Goal: Task Accomplishment & Management: Manage account settings

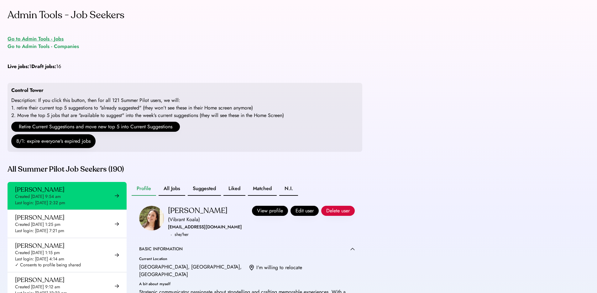
click at [53, 42] on div "Go to Admin Tools - Jobs" at bounding box center [36, 39] width 56 height 8
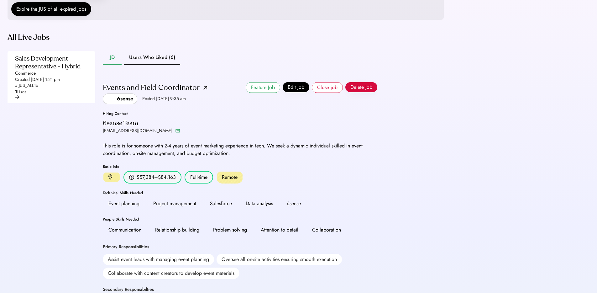
scroll to position [99, 0]
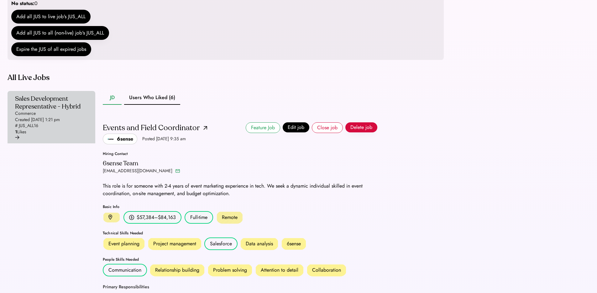
click at [68, 110] on div "Sales Development Representative - Hybrid" at bounding box center [49, 103] width 69 height 16
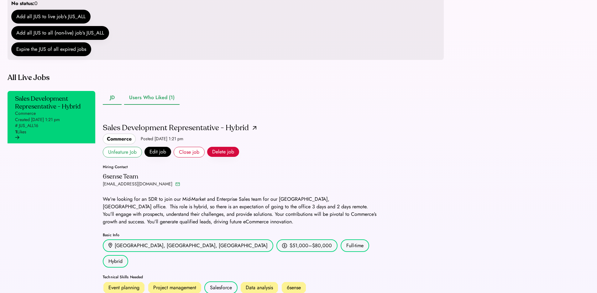
click at [159, 105] on button "Users Who Liked (1)" at bounding box center [151, 98] width 55 height 14
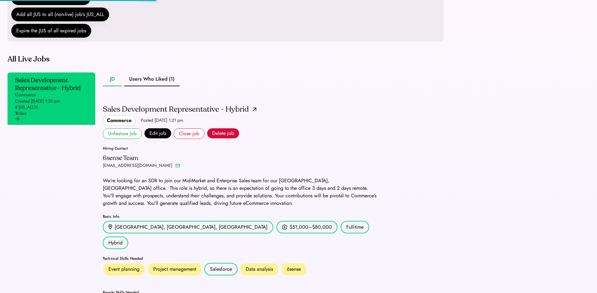
scroll to position [66, 0]
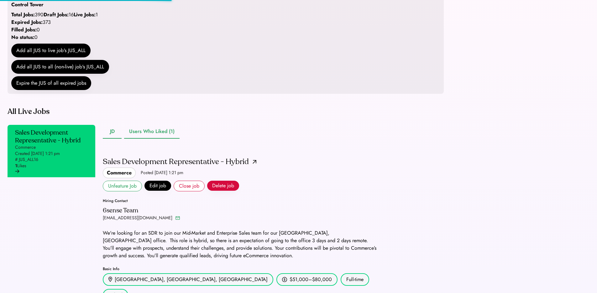
click at [148, 139] on button "Users Who Liked (1)" at bounding box center [151, 132] width 55 height 14
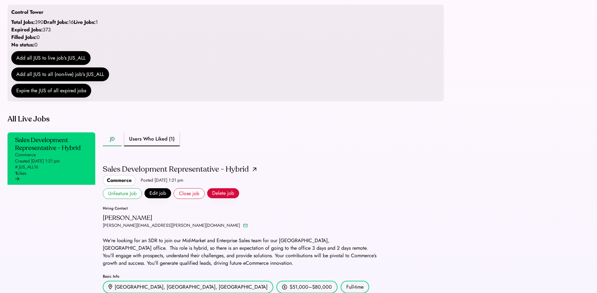
scroll to position [55, 0]
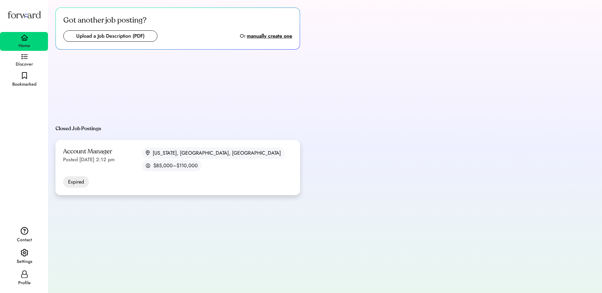
click at [154, 152] on div "Account Manager Posted Aug 6, 2025 2:12 pm New York, NY, USA $85,000–$110,000" at bounding box center [177, 159] width 229 height 24
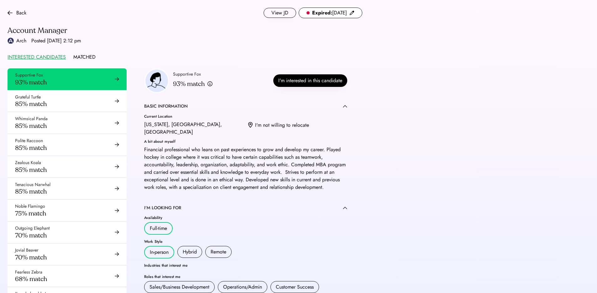
click at [353, 12] on img at bounding box center [352, 12] width 5 height 5
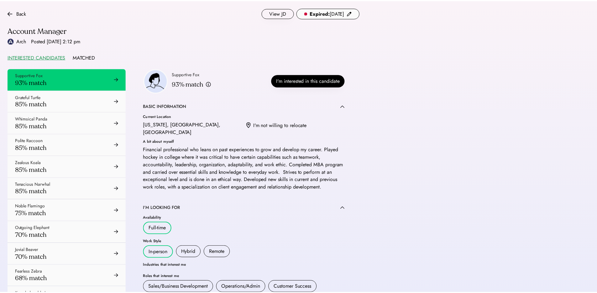
scroll to position [203, 0]
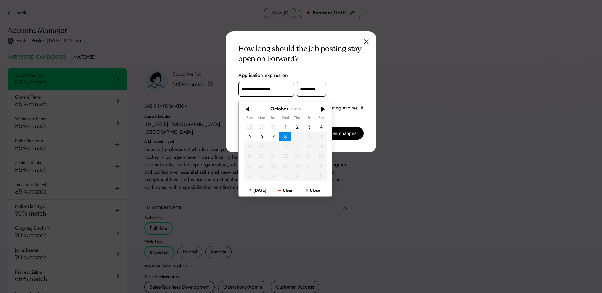
click at [259, 87] on input "**********" at bounding box center [266, 89] width 56 height 15
click at [243, 102] on div at bounding box center [248, 104] width 19 height 10
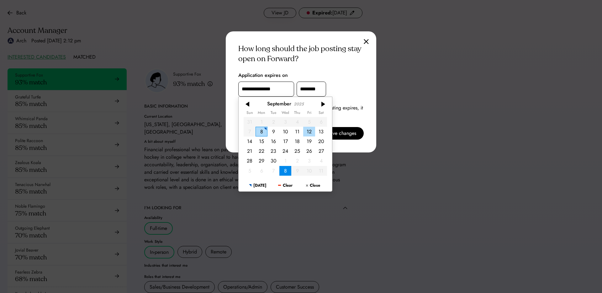
click at [309, 133] on div "12" at bounding box center [309, 132] width 12 height 10
type input "**********"
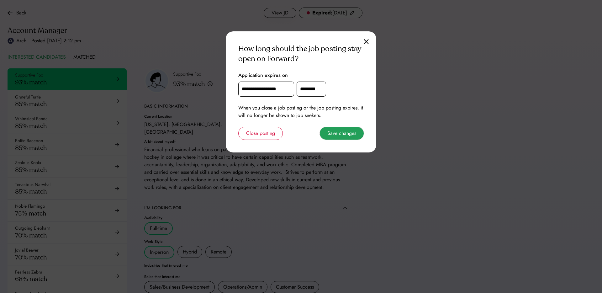
click at [354, 135] on button "Save changes" at bounding box center [342, 133] width 44 height 13
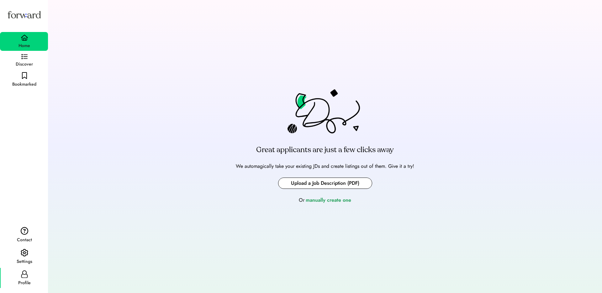
click at [24, 282] on div "Profile" at bounding box center [24, 283] width 13 height 8
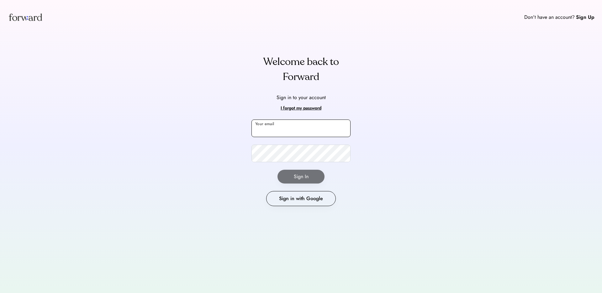
click at [276, 127] on input "email" at bounding box center [300, 128] width 99 height 18
type input "**********"
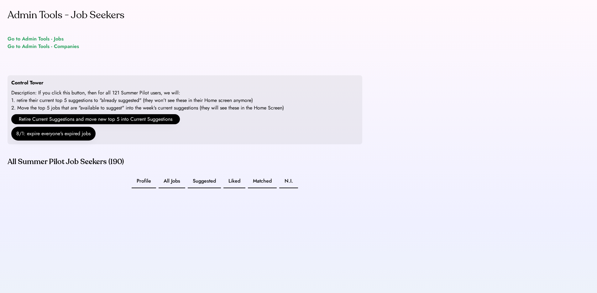
click at [50, 37] on div "Go to Admin Tools - Jobs" at bounding box center [36, 39] width 56 height 8
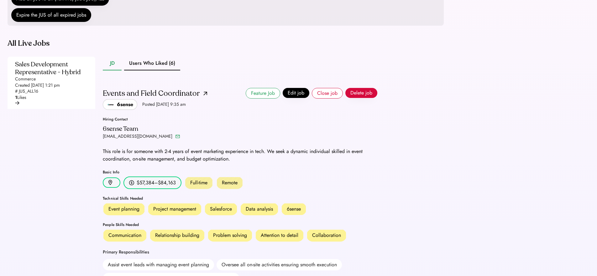
scroll to position [77, 0]
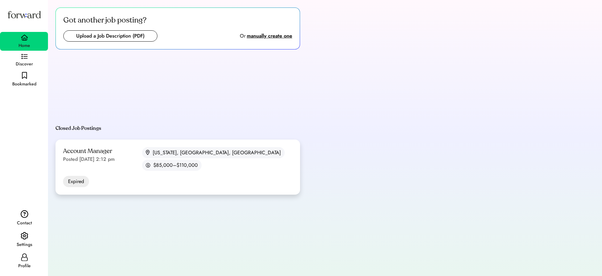
click at [128, 151] on div "Account Manager Posted Aug 6, 2025 2:12 pm New York, NY, USA $85,000–$110,000" at bounding box center [177, 159] width 229 height 24
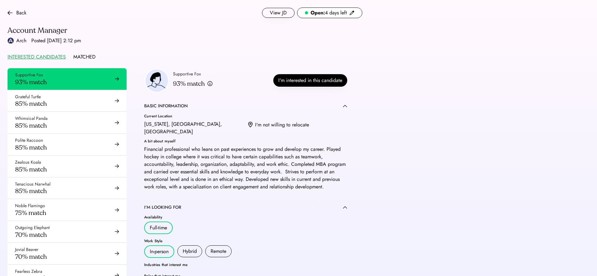
click at [354, 12] on img at bounding box center [352, 12] width 5 height 5
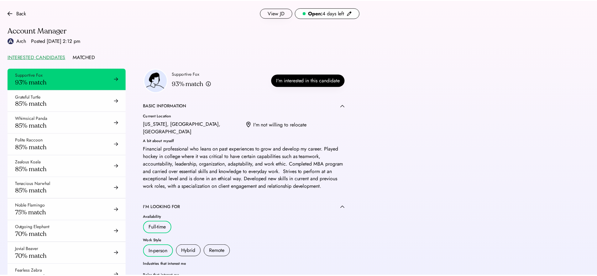
scroll to position [203, 0]
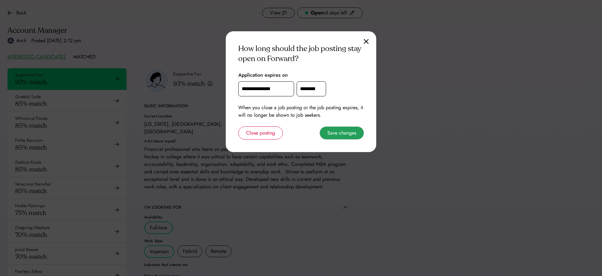
click at [344, 130] on button "Save changes" at bounding box center [342, 133] width 44 height 13
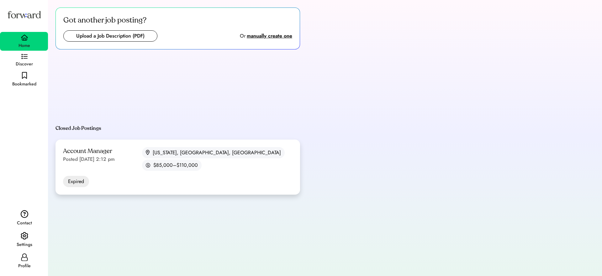
click at [156, 165] on div "Account Manager Posted Aug 6, 2025 2:12 pm New York, NY, USA $85,000–$110,000 E…" at bounding box center [177, 167] width 245 height 55
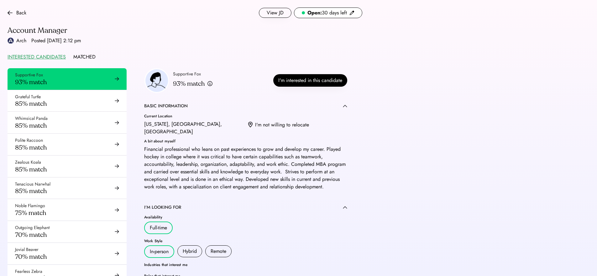
click at [352, 12] on img at bounding box center [352, 12] width 5 height 5
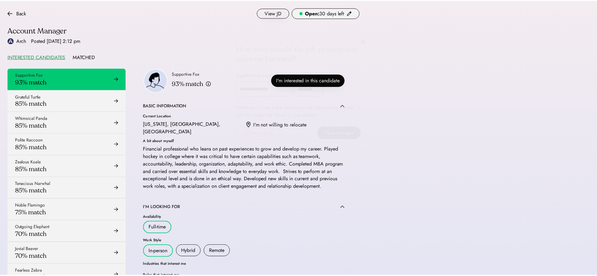
scroll to position [203, 0]
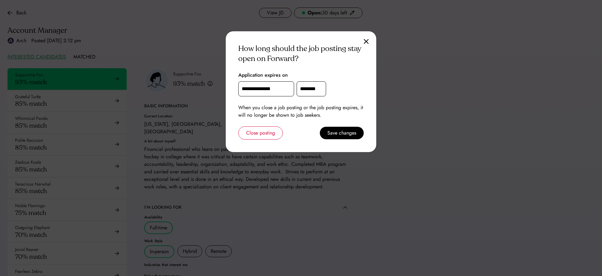
click at [264, 90] on input "**********" at bounding box center [266, 89] width 56 height 15
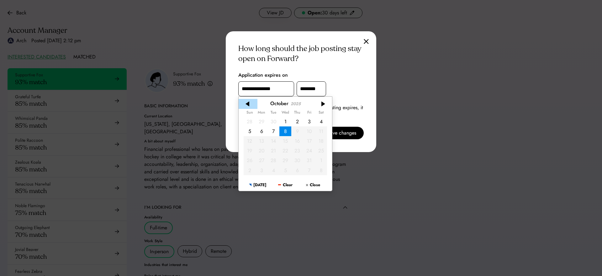
click at [249, 104] on div at bounding box center [248, 104] width 19 height 10
click at [262, 140] on div "15" at bounding box center [261, 141] width 12 height 10
type input "**********"
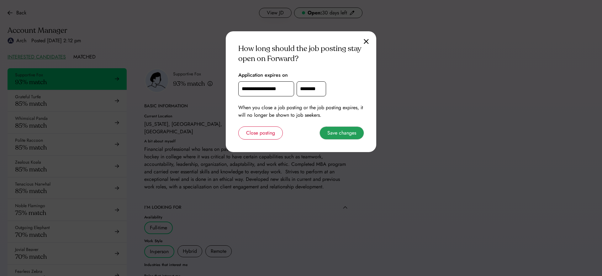
click at [345, 131] on button "Save changes" at bounding box center [342, 133] width 44 height 13
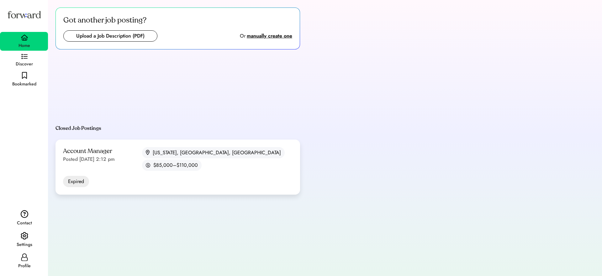
click at [410, 101] on div "Got another job posting? Upload a Job Description (PDF) Or manually create one …" at bounding box center [324, 101] width 539 height 187
click at [316, 100] on div "Got another job posting? Upload a Job Description (PDF) Or manually create one …" at bounding box center [324, 101] width 539 height 187
click at [320, 93] on div "Got another job posting? Upload a Job Description (PDF) Or manually create one …" at bounding box center [324, 101] width 539 height 187
click at [248, 111] on div "Got another job posting? Upload a Job Description (PDF) Or manually create one …" at bounding box center [324, 101] width 539 height 187
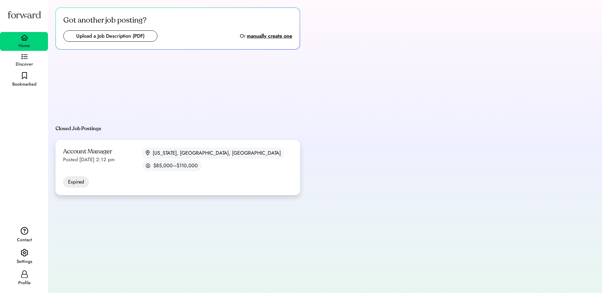
click at [130, 159] on div "Account Manager Posted Aug 6, 2025 2:12 pm New York, NY, USA $85,000–$110,000" at bounding box center [177, 159] width 229 height 24
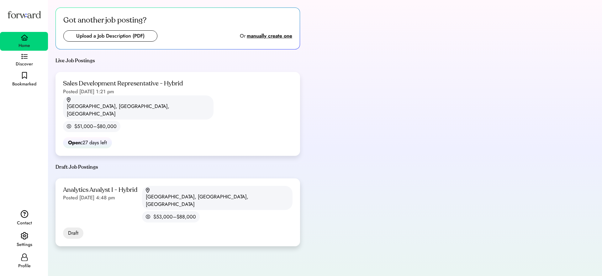
click at [159, 186] on div "Analytics Analyst I - Hybrid Posted [DATE] 4:48 pm [GEOGRAPHIC_DATA], [GEOGRAPH…" at bounding box center [177, 204] width 229 height 37
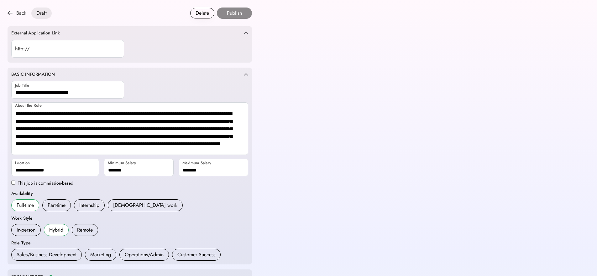
click at [17, 13] on div "Back" at bounding box center [21, 13] width 10 height 8
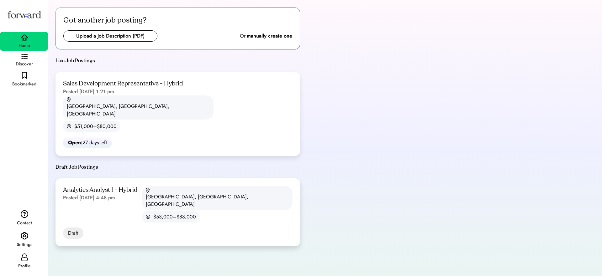
click at [136, 179] on div "Analytics Analyst I - Hybrid Posted [DATE] 4:48 pm [GEOGRAPHIC_DATA], [GEOGRAPH…" at bounding box center [177, 213] width 245 height 68
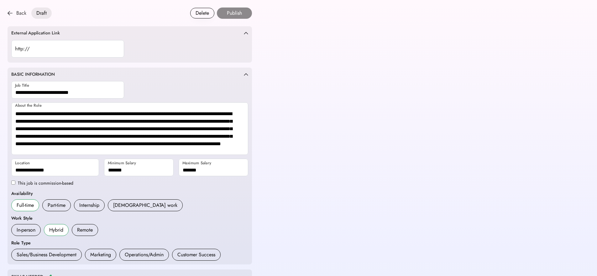
click at [15, 13] on div "Back" at bounding box center [17, 13] width 19 height 8
